Goal: Navigation & Orientation: Go to known website

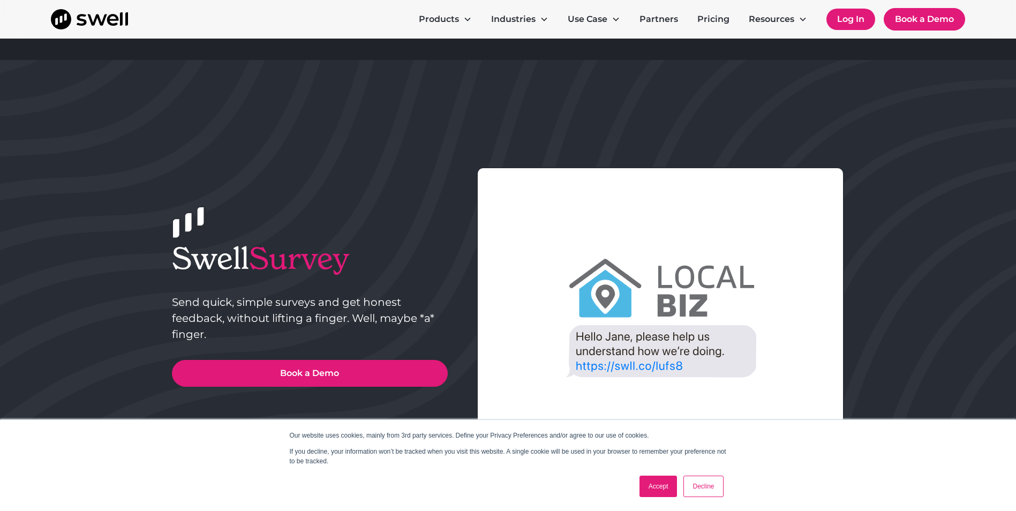
click at [493, 14] on link "Log In" at bounding box center [850, 19] width 49 height 21
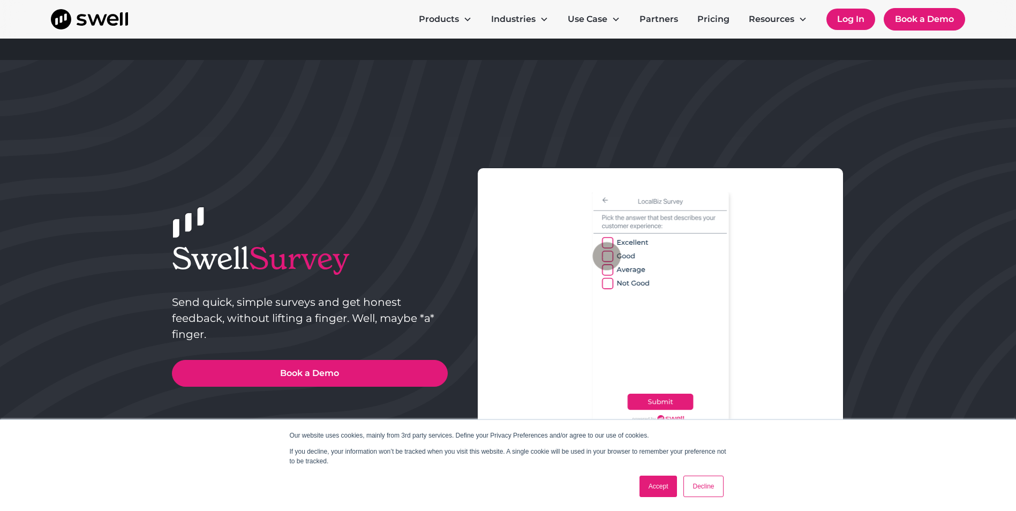
click at [493, 20] on link "Log In" at bounding box center [850, 19] width 49 height 21
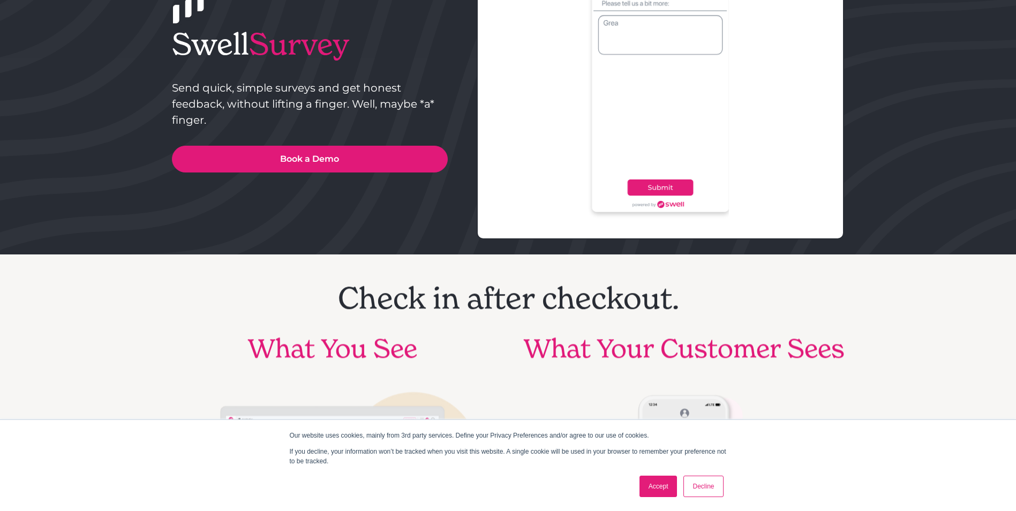
click at [493, 490] on link "Accept" at bounding box center [659, 486] width 38 height 21
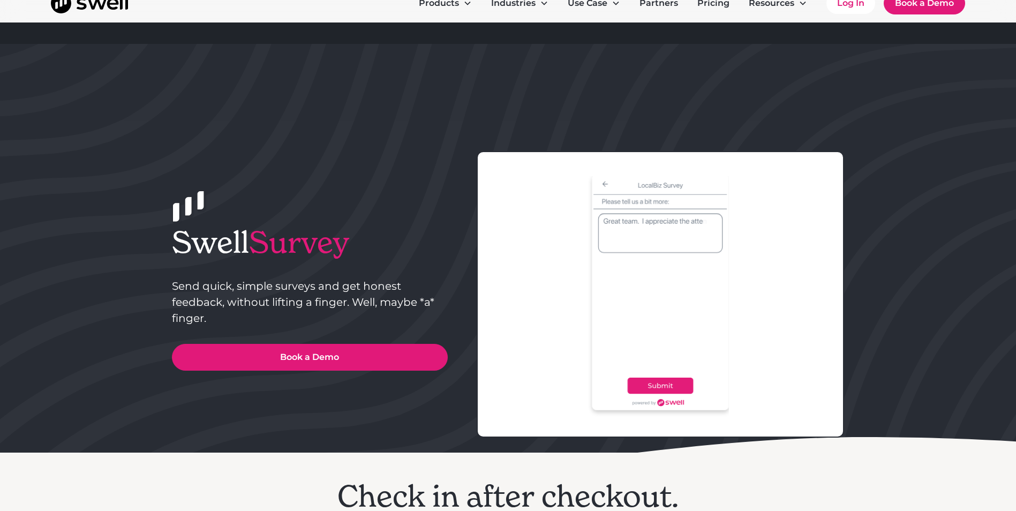
scroll to position [0, 0]
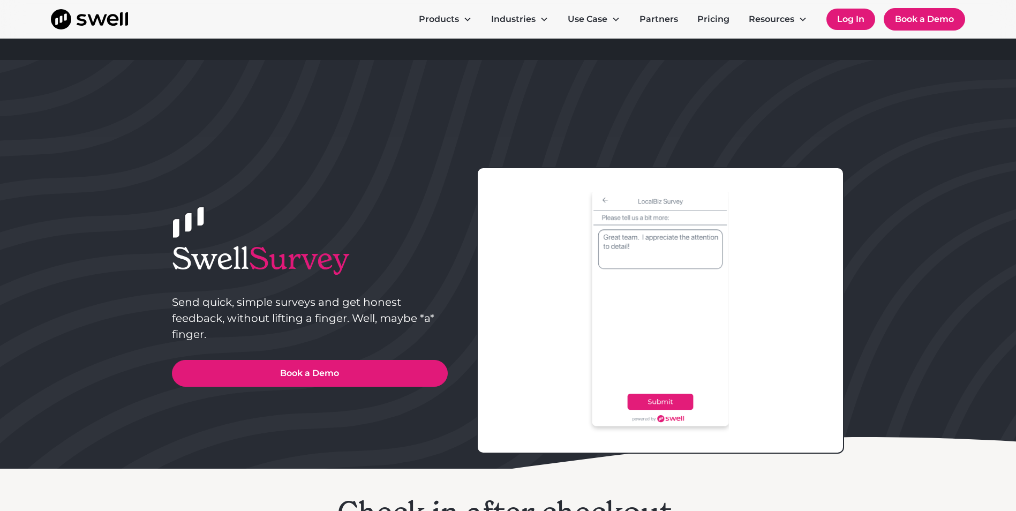
click at [493, 28] on link "Log In" at bounding box center [850, 19] width 49 height 21
click at [493, 26] on link "Log In" at bounding box center [850, 19] width 49 height 21
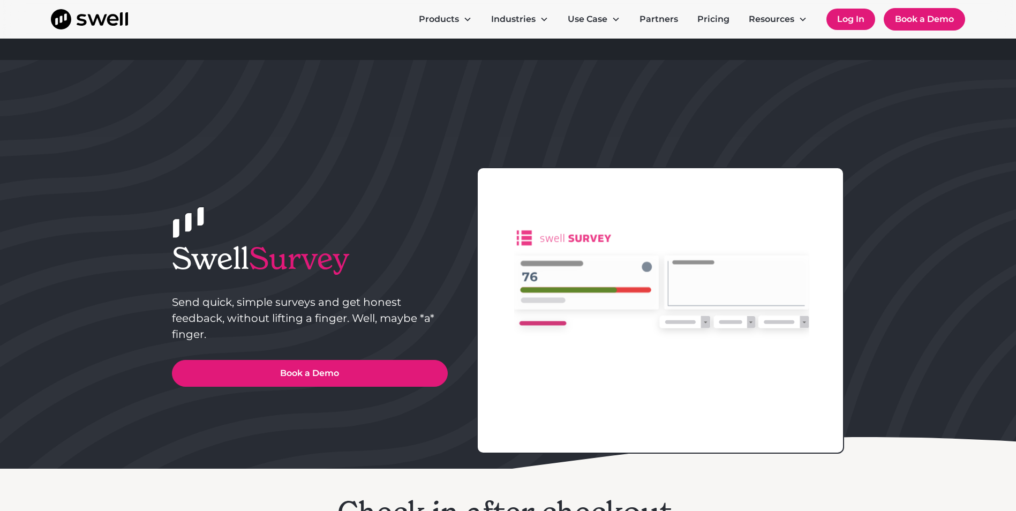
click at [493, 24] on link "Log In" at bounding box center [850, 19] width 49 height 21
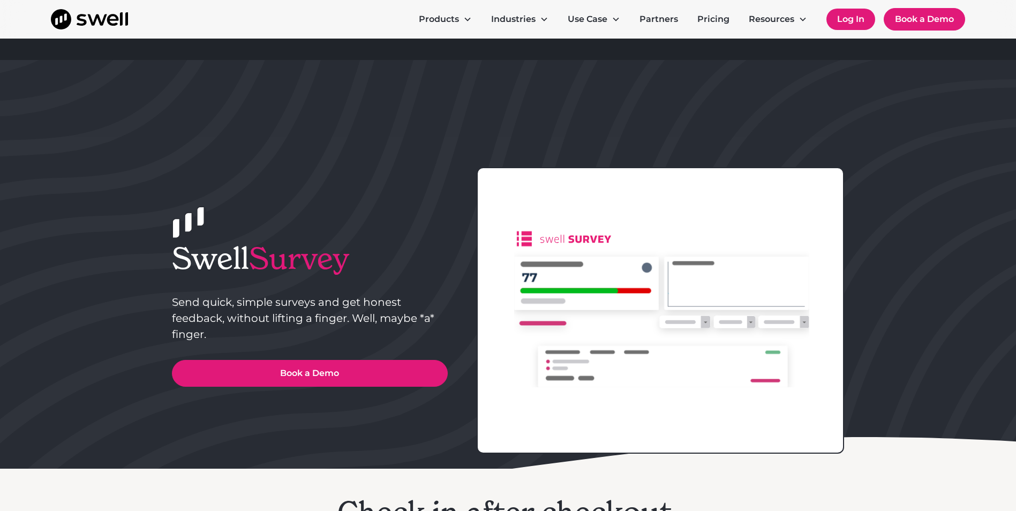
click at [493, 24] on link "Log In" at bounding box center [850, 19] width 49 height 21
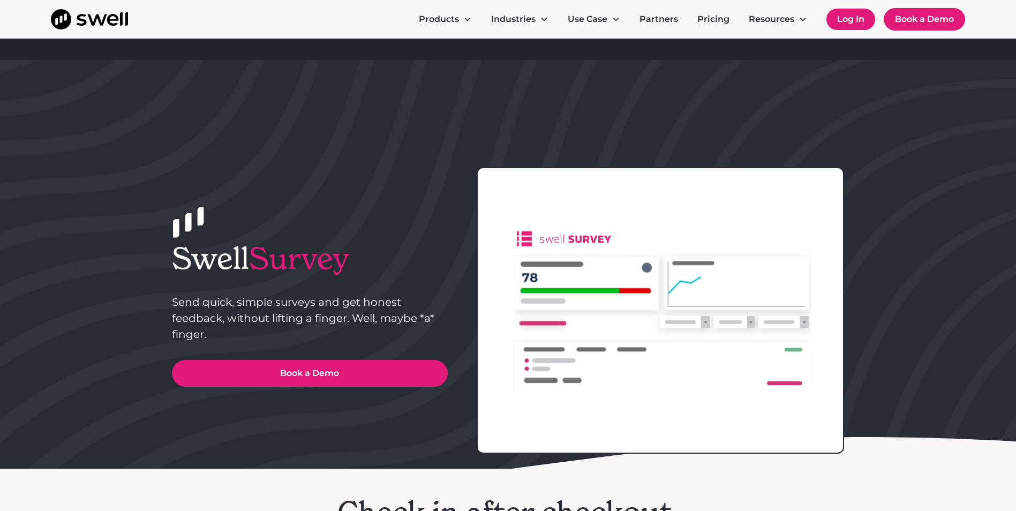
click at [493, 24] on link "Log In" at bounding box center [850, 19] width 49 height 21
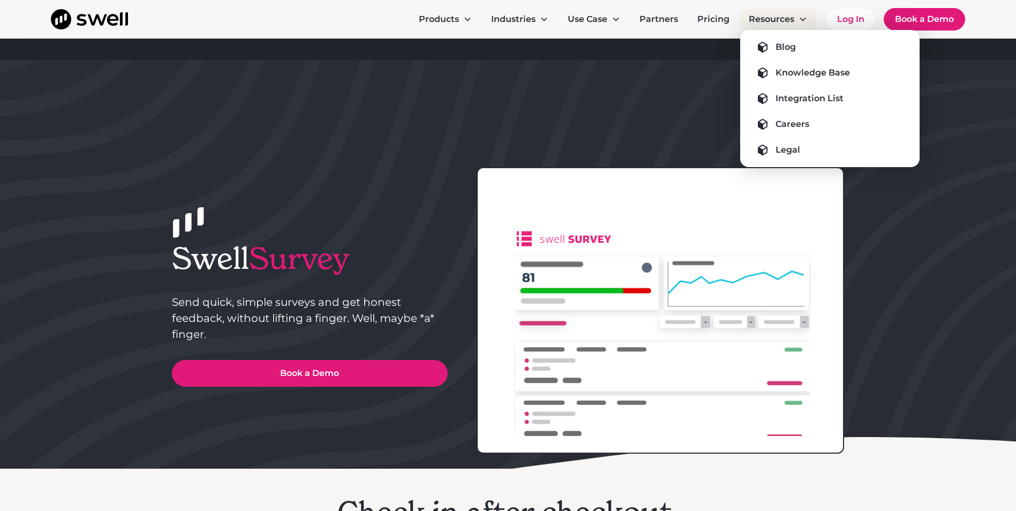
click at [493, 17] on div "Resources" at bounding box center [778, 19] width 76 height 21
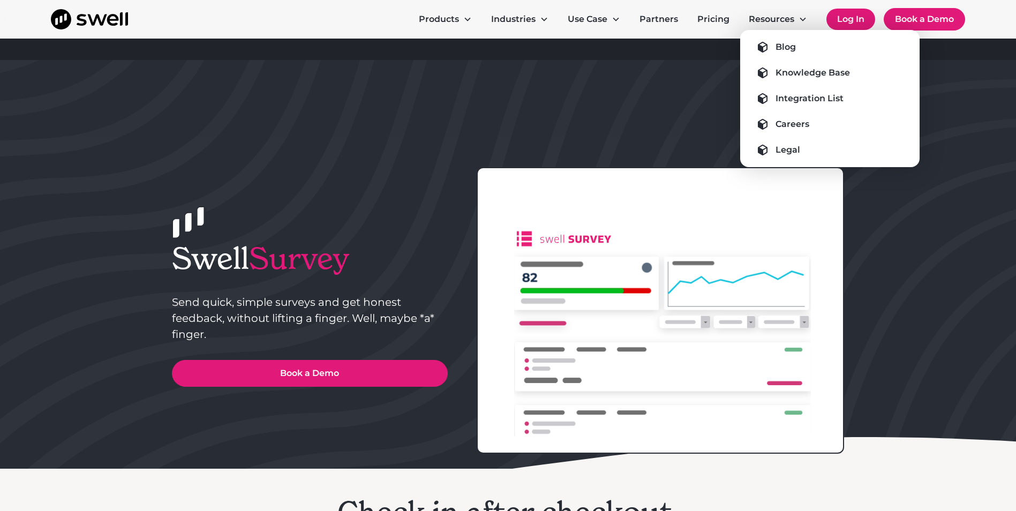
click at [493, 17] on link "Log In" at bounding box center [850, 19] width 49 height 21
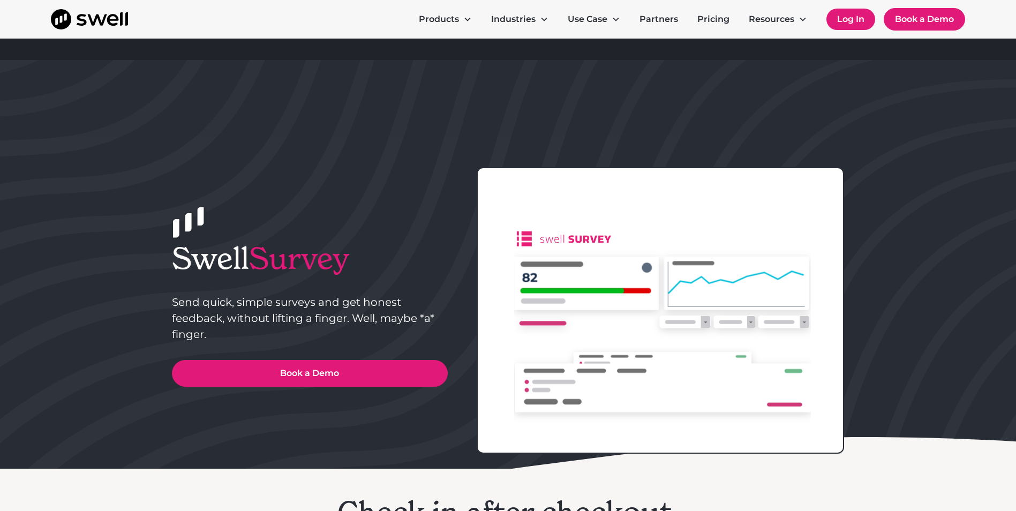
click at [493, 17] on link "Log In" at bounding box center [850, 19] width 49 height 21
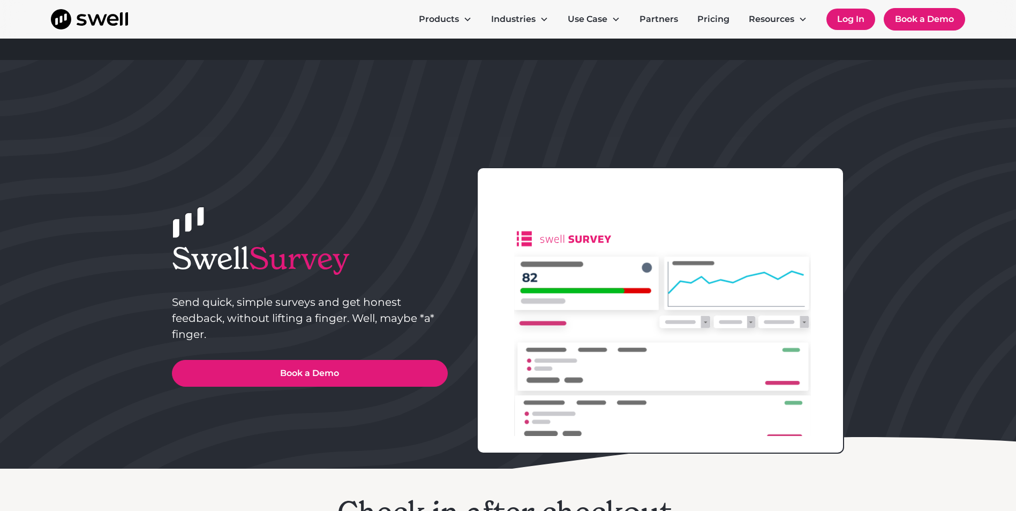
click at [493, 17] on link "Log In" at bounding box center [850, 19] width 49 height 21
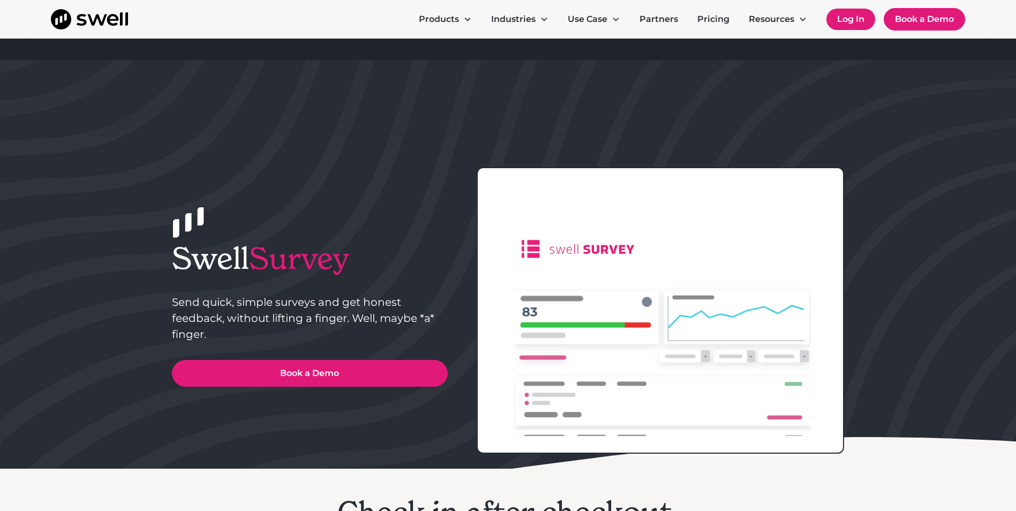
click at [493, 17] on link "Log In" at bounding box center [850, 19] width 49 height 21
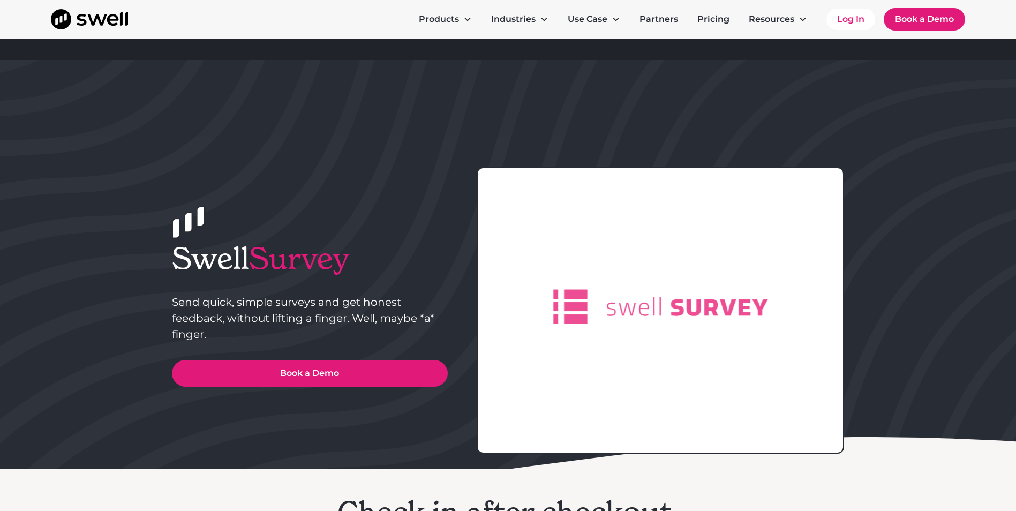
drag, startPoint x: 95, startPoint y: 506, endPoint x: 236, endPoint y: 184, distance: 351.6
click at [236, 184] on div "Swell Survey Send quick, simple surveys and get honest feedback, without liftin…" at bounding box center [508, 264] width 673 height 194
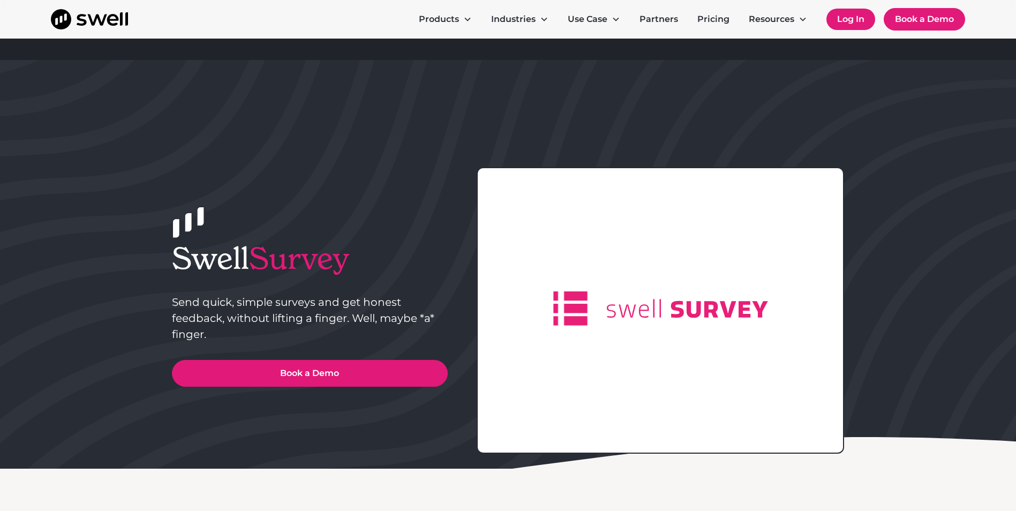
click at [855, 21] on link "Log In" at bounding box center [850, 19] width 49 height 21
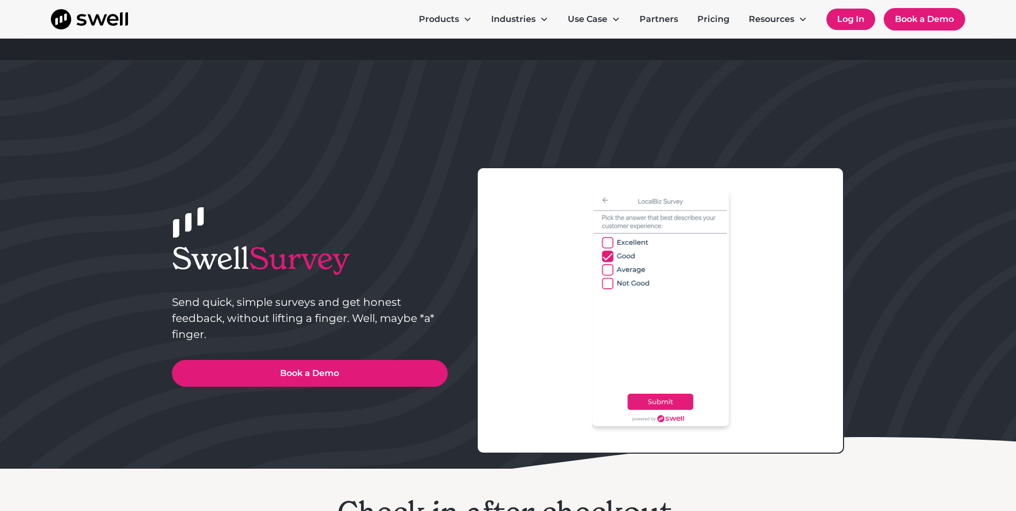
click at [849, 21] on link "Log In" at bounding box center [850, 19] width 49 height 21
click at [830, 21] on link "Log In" at bounding box center [850, 19] width 49 height 21
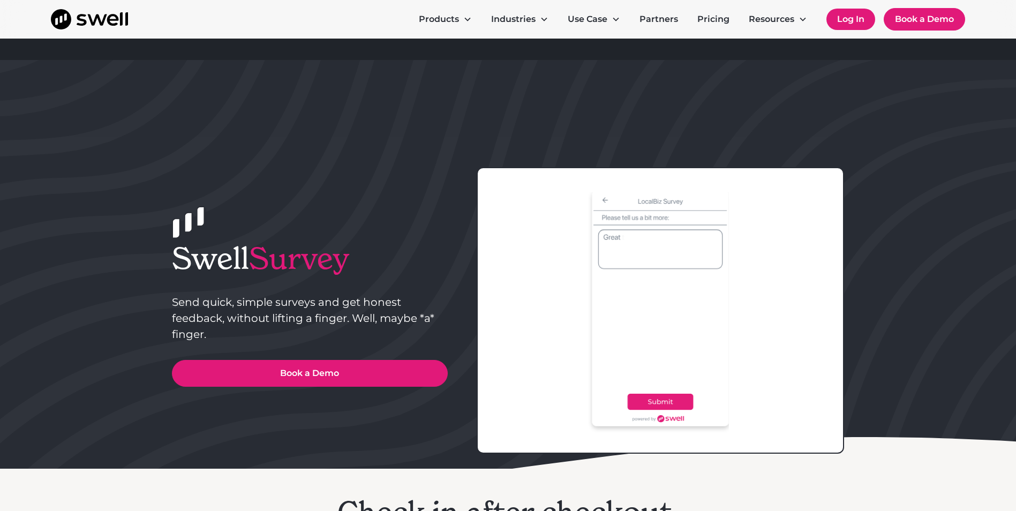
click at [830, 21] on link "Log In" at bounding box center [850, 19] width 49 height 21
click at [846, 20] on link "Log In" at bounding box center [850, 19] width 49 height 21
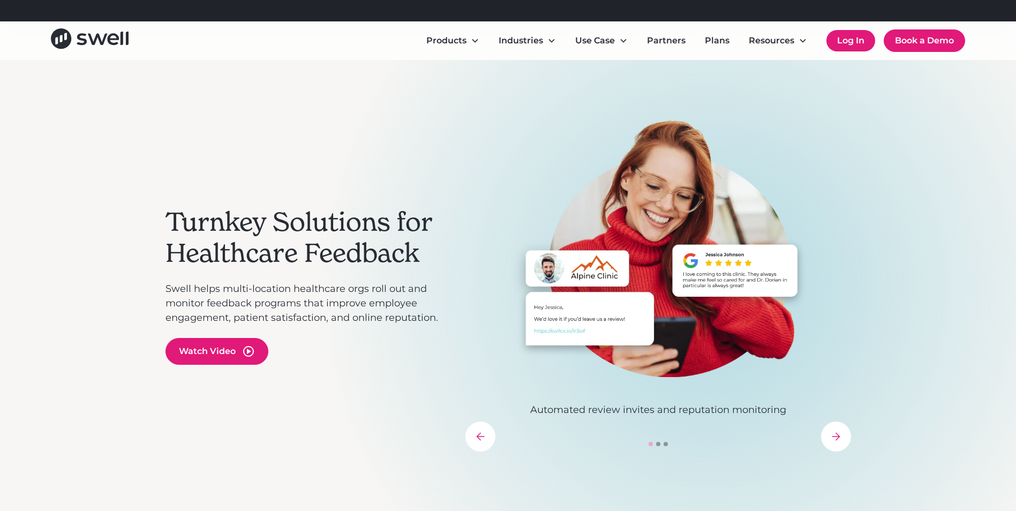
click at [852, 41] on link "Log In" at bounding box center [850, 40] width 49 height 21
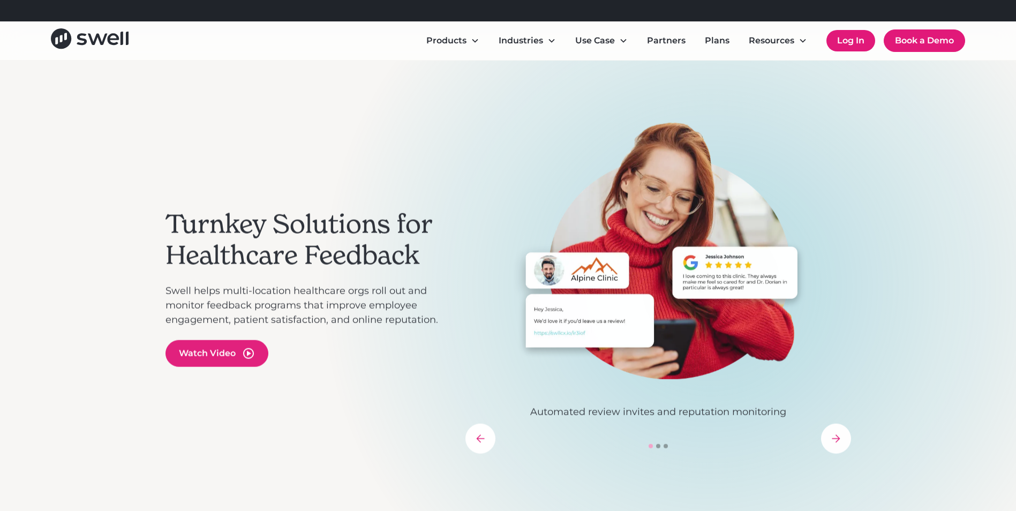
click at [493, 40] on link "Log In" at bounding box center [850, 40] width 49 height 21
